Goal: Entertainment & Leisure: Consume media (video, audio)

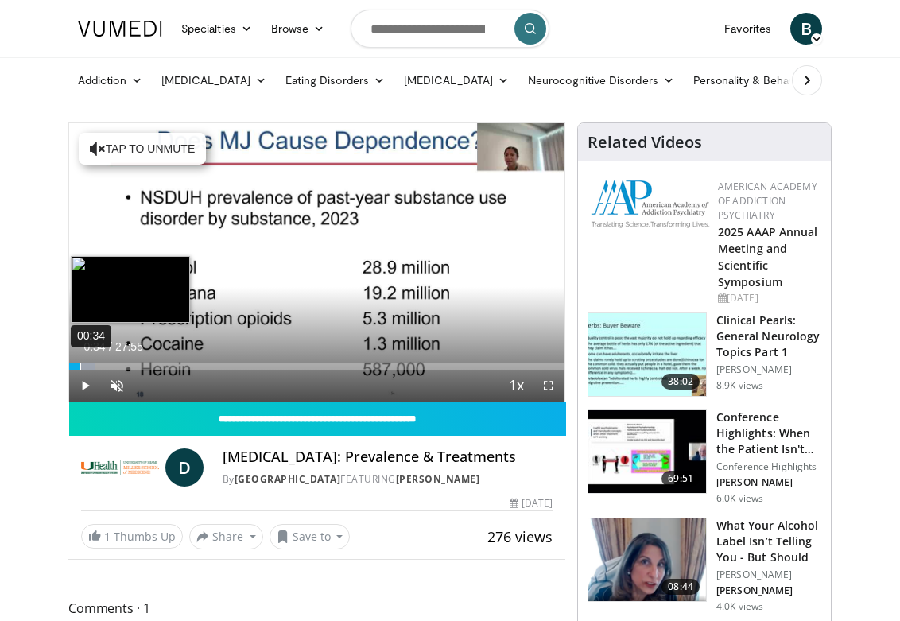
click at [80, 367] on div "00:34" at bounding box center [81, 366] width 2 height 6
click at [88, 368] on div "01:04" at bounding box center [89, 366] width 2 height 6
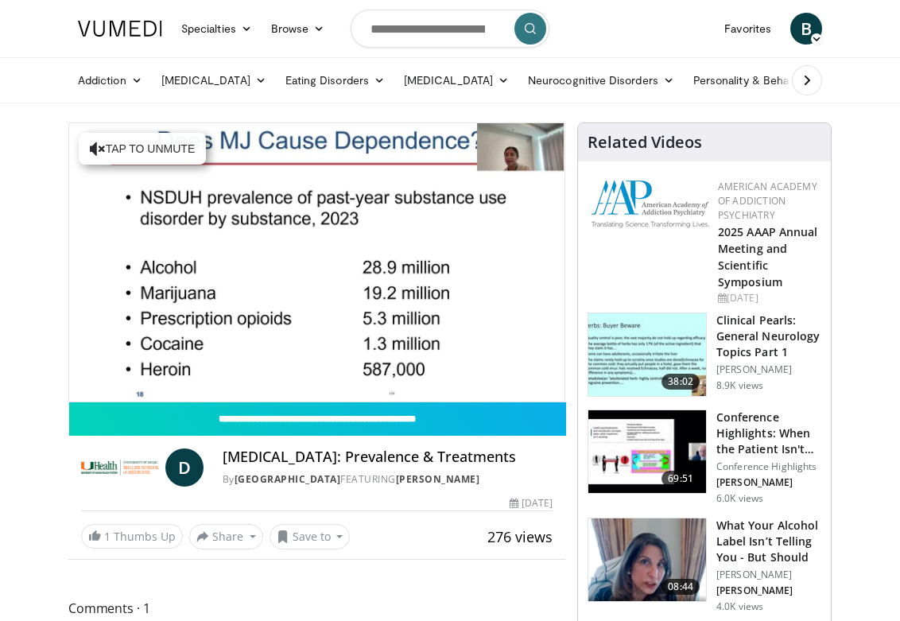
click at [101, 370] on video-js "**********" at bounding box center [316, 262] width 495 height 278
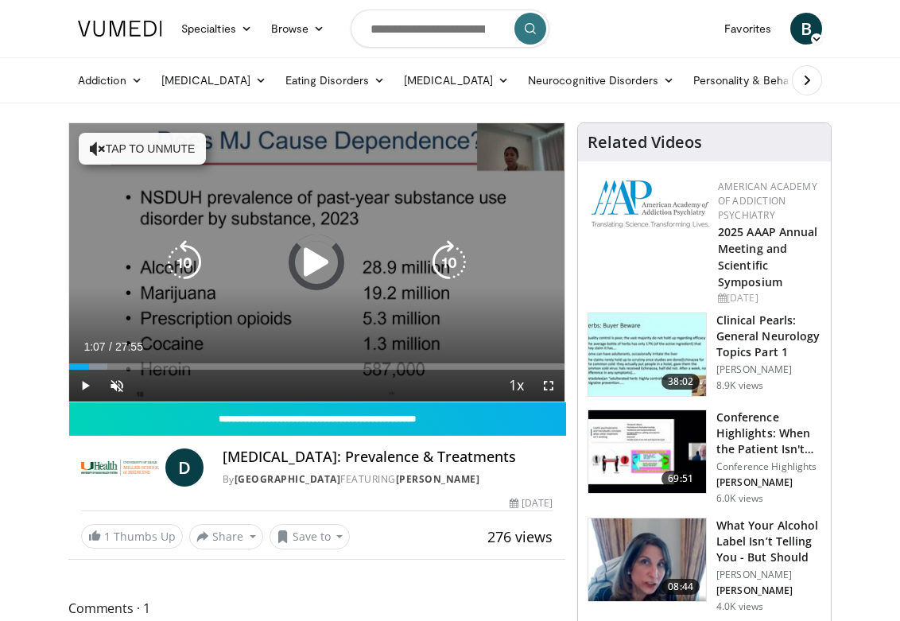
click at [104, 366] on div "Progress Bar" at bounding box center [94, 366] width 28 height 6
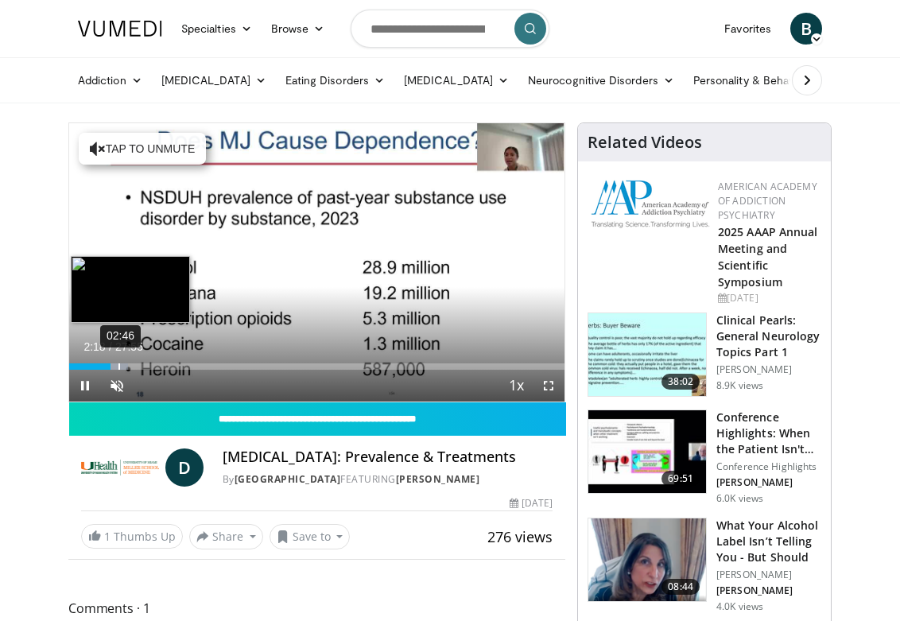
click at [119, 367] on div "02:46" at bounding box center [120, 366] width 2 height 6
click at [127, 368] on div "03:16" at bounding box center [128, 366] width 2 height 6
click at [150, 369] on div "04:31" at bounding box center [151, 366] width 2 height 6
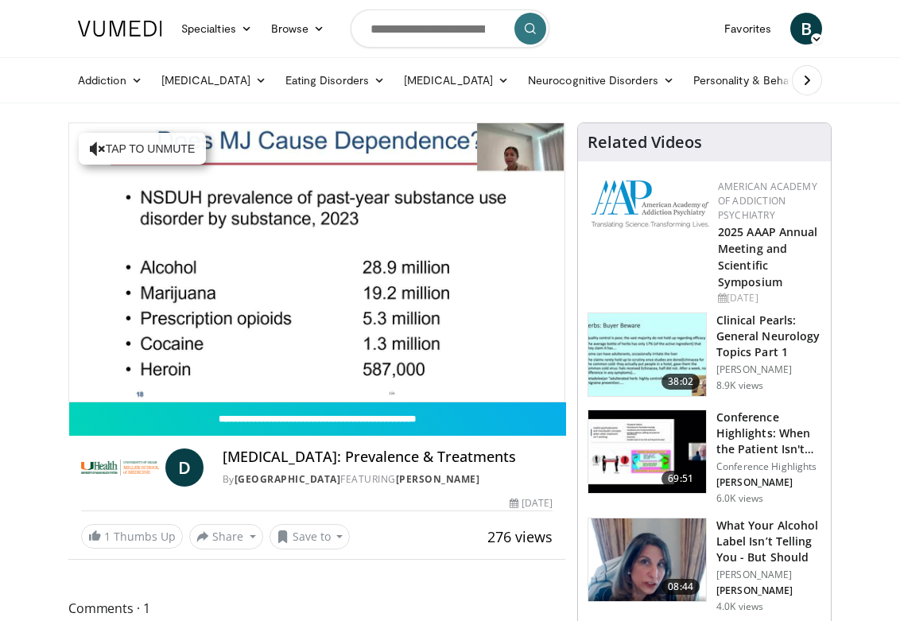
click at [168, 367] on div "10 seconds Tap to unmute" at bounding box center [316, 262] width 495 height 278
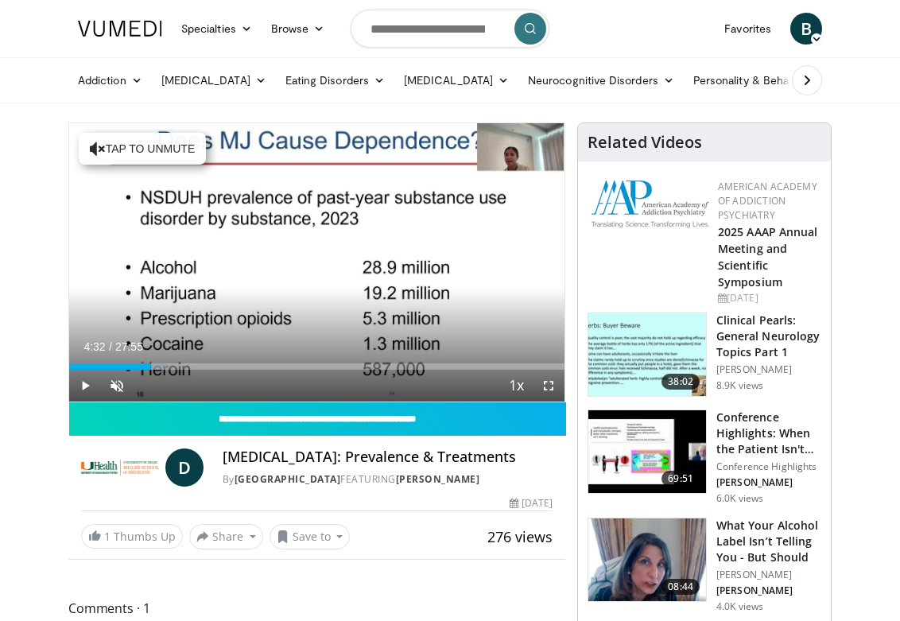
click at [169, 370] on div "Current Time 4:32 / Duration 27:55 Play Skip Backward Skip Forward Unmute 0% Lo…" at bounding box center [316, 386] width 495 height 32
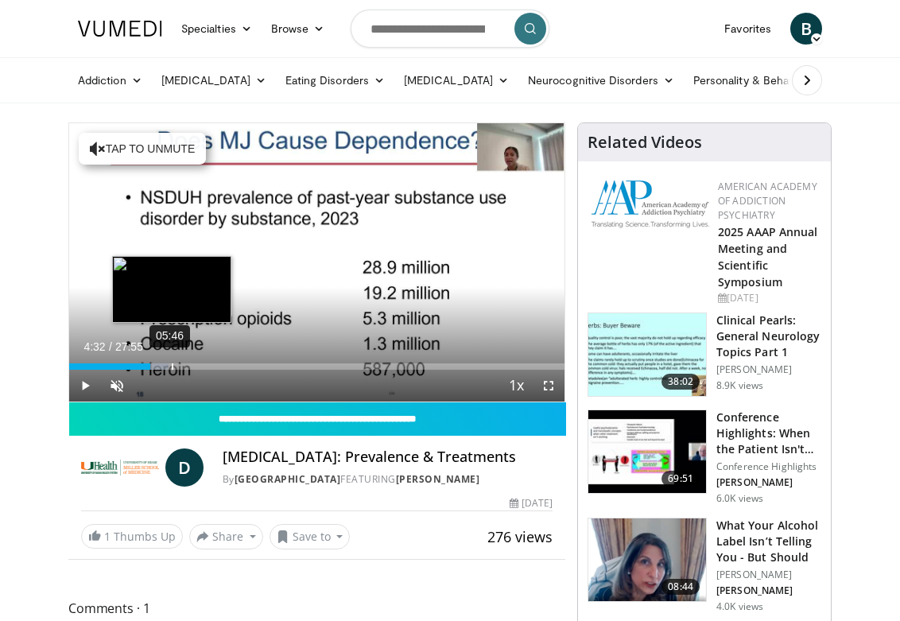
click at [172, 367] on div "05:46" at bounding box center [173, 366] width 2 height 6
click at [192, 367] on div "06:54" at bounding box center [193, 366] width 2 height 6
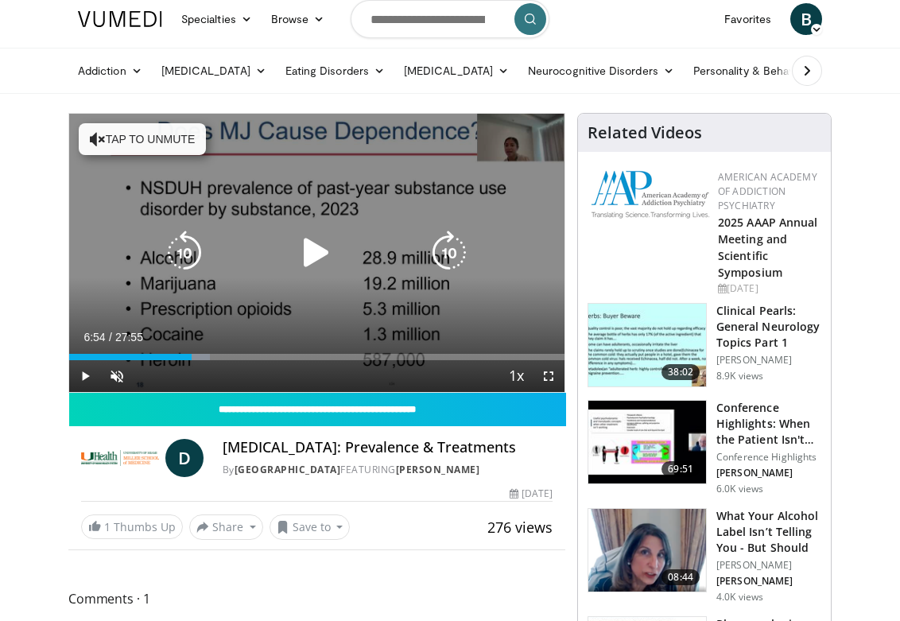
scroll to position [20, 0]
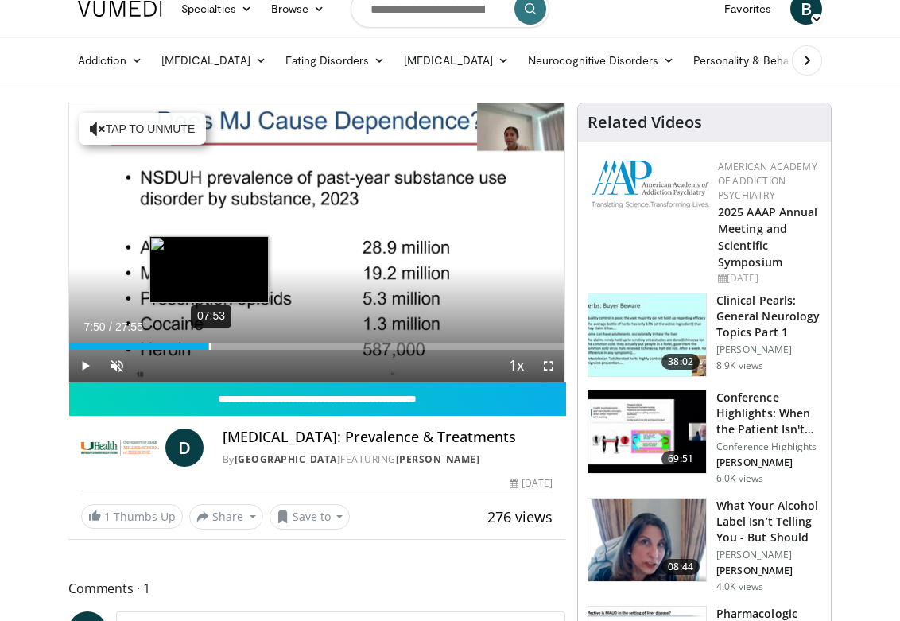
click at [208, 347] on div "Loaded : 28.43% 07:53 07:50" at bounding box center [316, 347] width 495 height 6
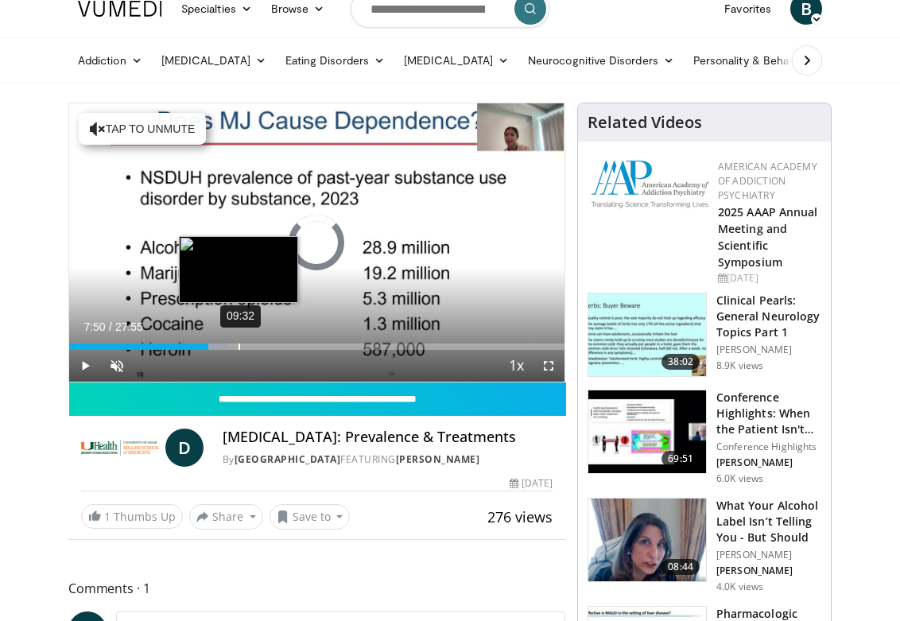
click at [239, 348] on div "09:32" at bounding box center [240, 347] width 2 height 6
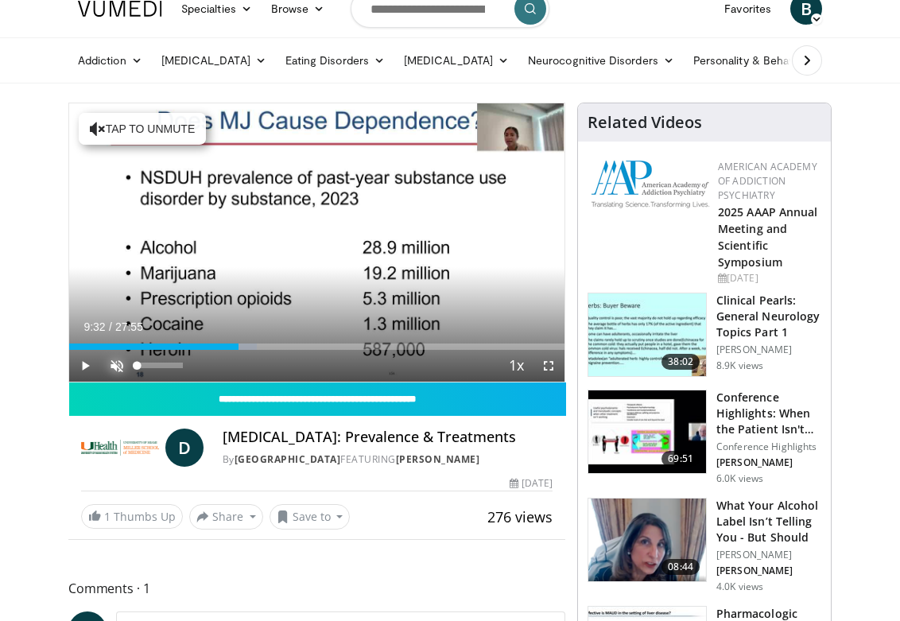
click at [114, 361] on span "Video Player" at bounding box center [117, 366] width 32 height 32
click at [115, 367] on span "Video Player" at bounding box center [117, 366] width 32 height 32
click at [123, 363] on span "Video Player" at bounding box center [117, 366] width 32 height 32
click at [86, 365] on span "Video Player" at bounding box center [85, 366] width 32 height 32
click at [155, 363] on div "40%" at bounding box center [159, 366] width 45 height 6
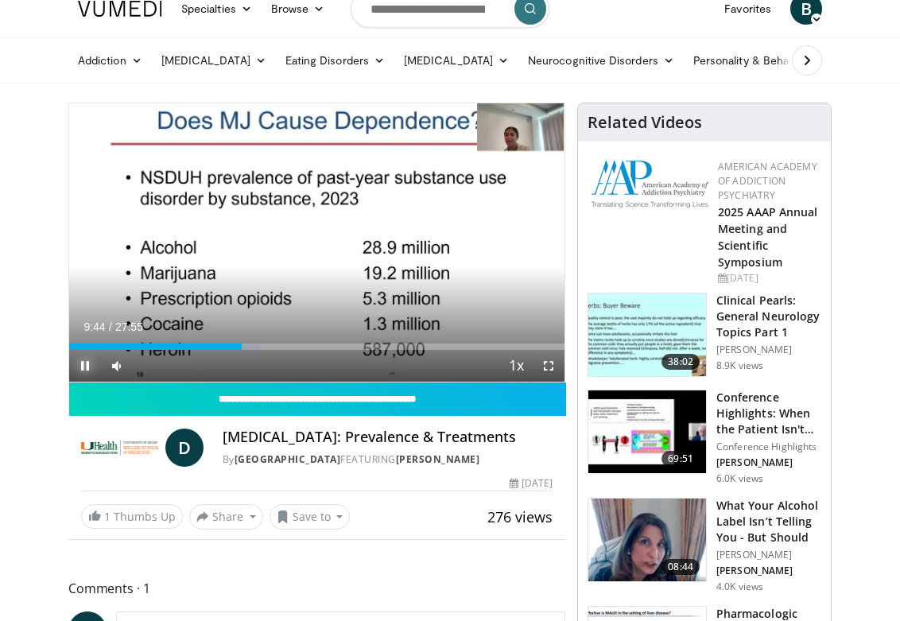
click at [88, 366] on span "Video Player" at bounding box center [85, 366] width 32 height 32
click at [86, 365] on span "Video Player" at bounding box center [85, 366] width 32 height 32
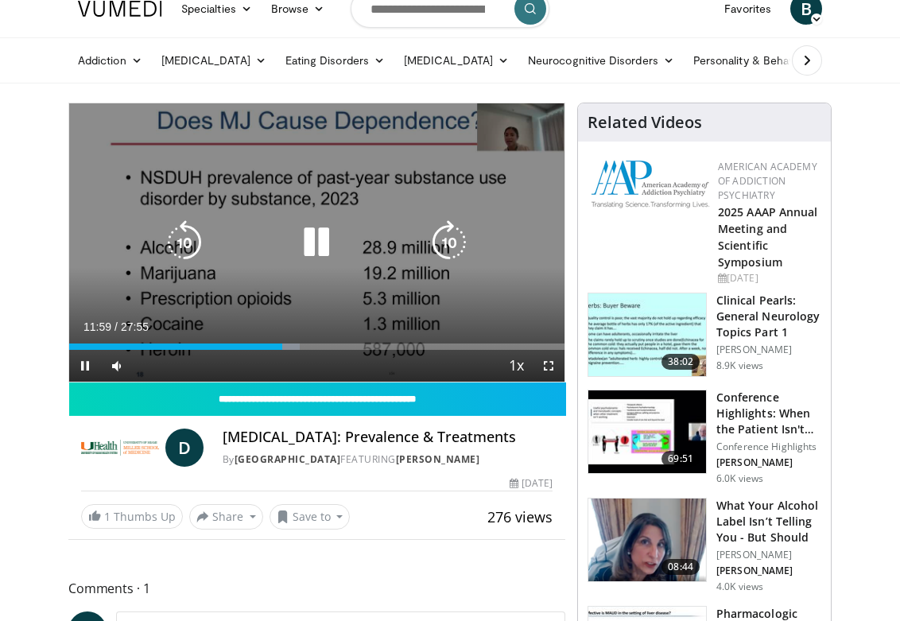
click at [312, 244] on icon "Video Player" at bounding box center [316, 242] width 45 height 45
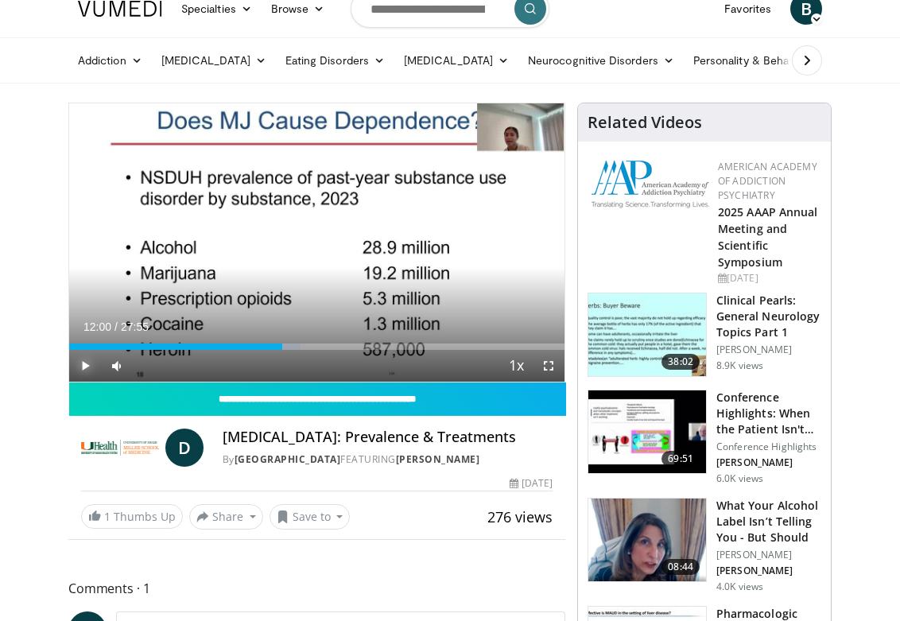
click at [91, 368] on span "Video Player" at bounding box center [85, 366] width 32 height 32
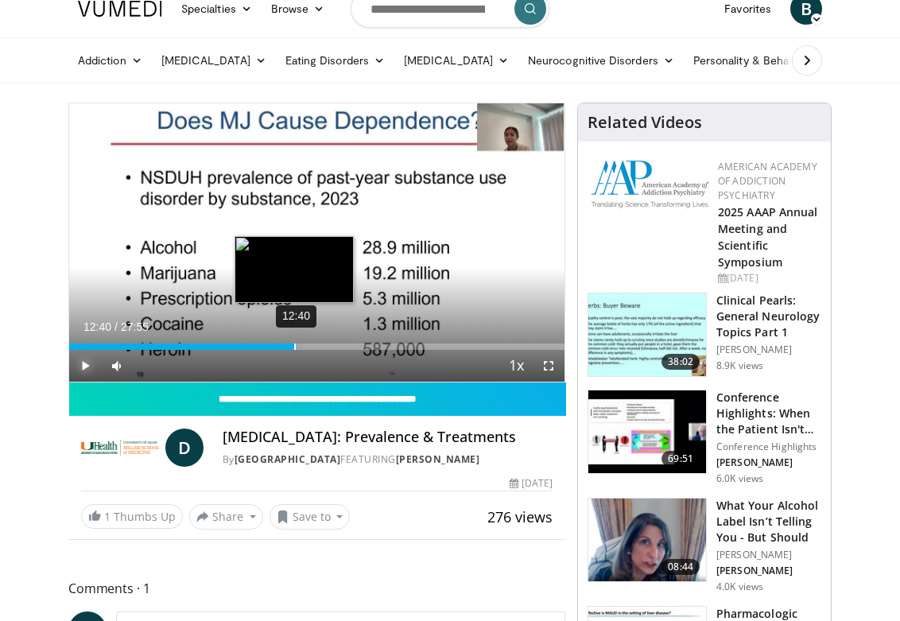
click at [294, 349] on div "12:40" at bounding box center [295, 347] width 2 height 6
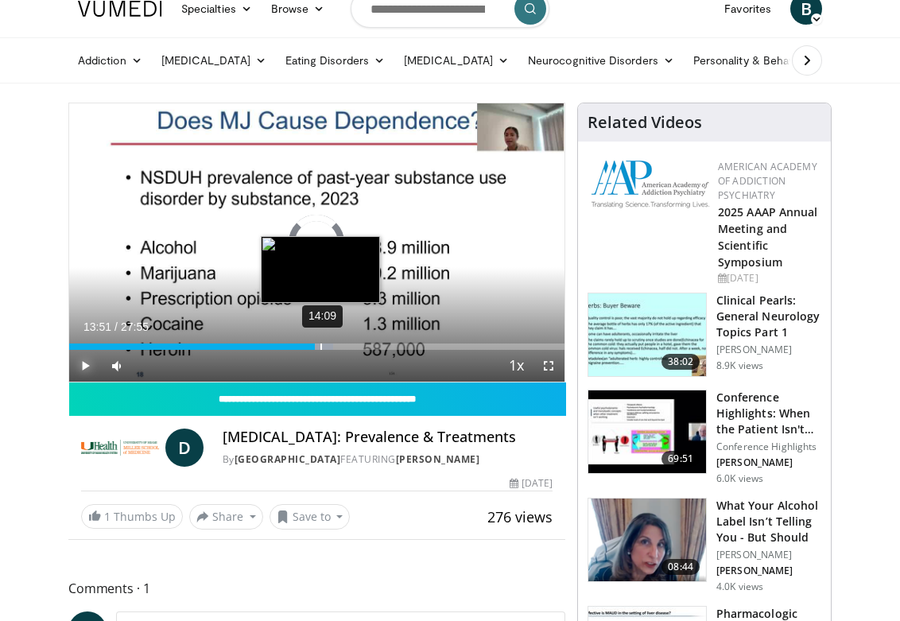
click at [321, 348] on div "14:09" at bounding box center [322, 347] width 2 height 6
click at [337, 349] on div "15:06" at bounding box center [338, 347] width 2 height 6
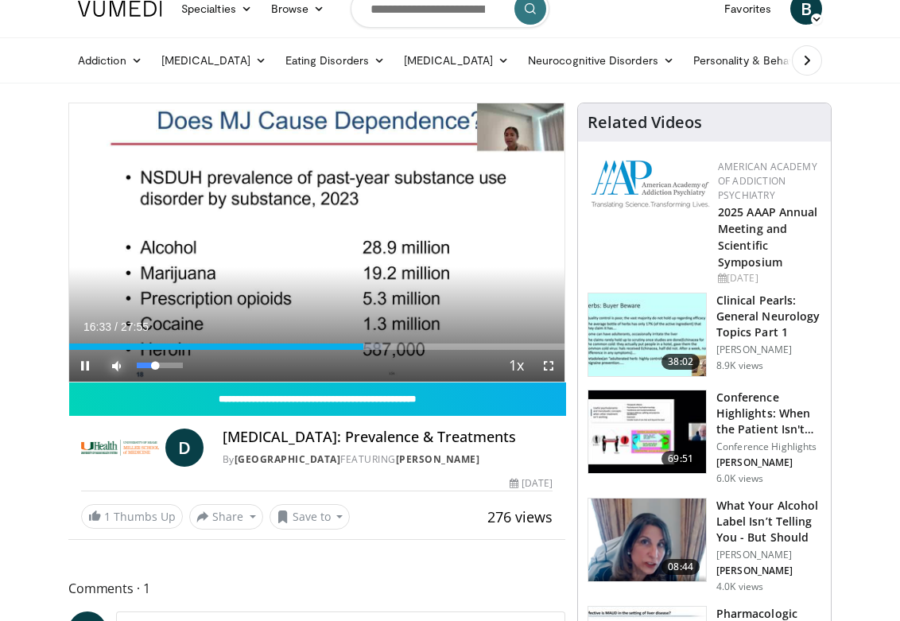
click at [122, 369] on span "Video Player" at bounding box center [117, 366] width 32 height 32
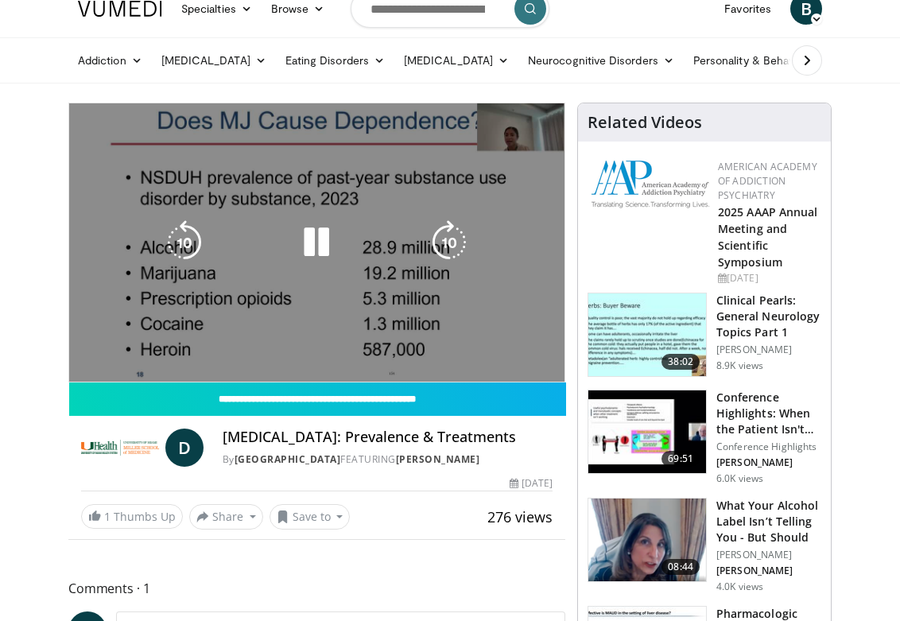
click at [122, 369] on video-js "**********" at bounding box center [316, 242] width 495 height 278
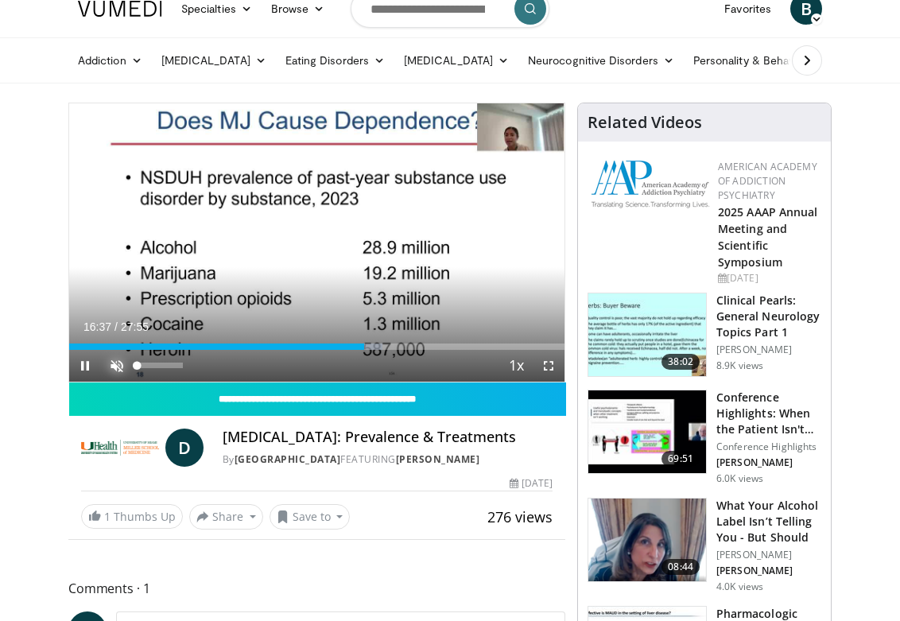
click at [116, 364] on span "Video Player" at bounding box center [117, 366] width 32 height 32
click at [84, 366] on span "Video Player" at bounding box center [85, 366] width 32 height 32
click at [84, 367] on span "Video Player" at bounding box center [85, 366] width 32 height 32
